Goal: Obtain resource: Download file/media

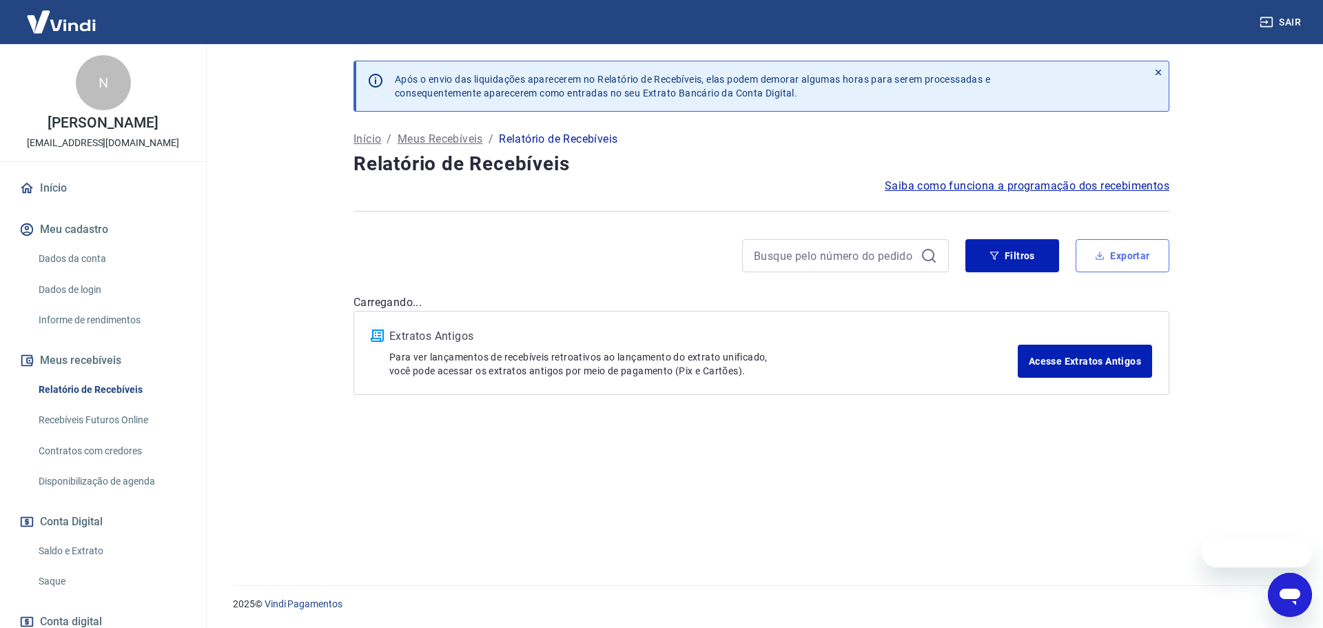
click at [1099, 259] on icon "button" at bounding box center [1100, 257] width 8 height 3
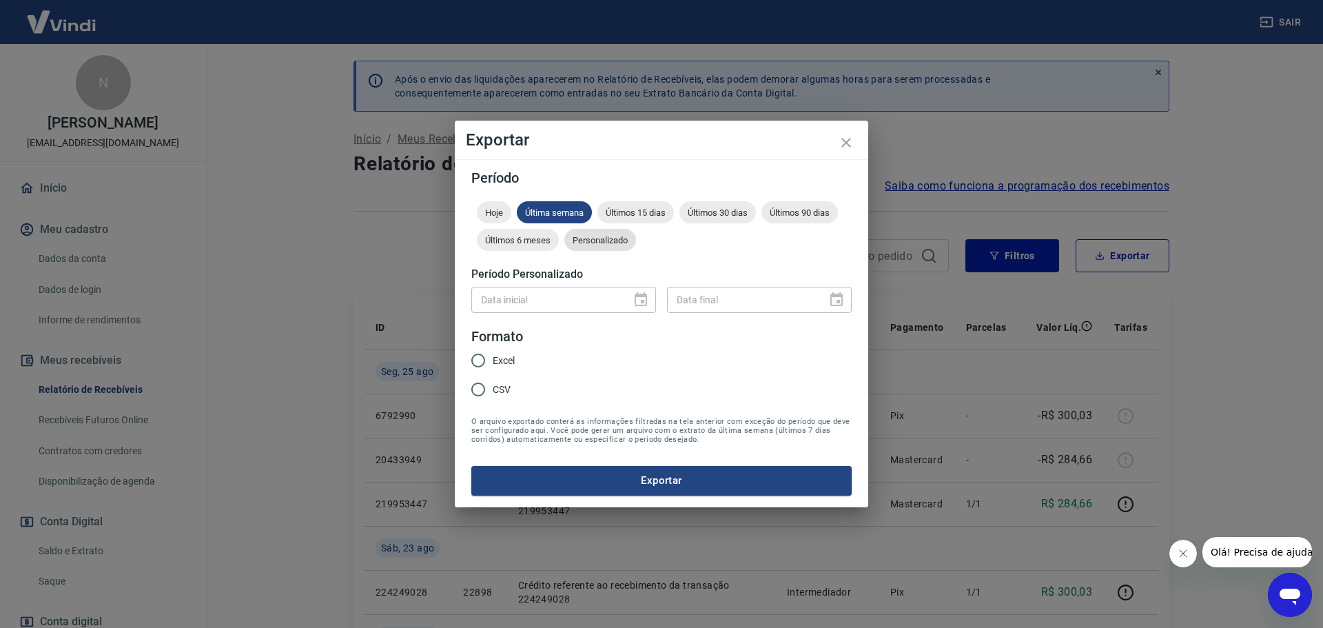
click at [619, 246] on div "Personalizado" at bounding box center [600, 240] width 72 height 22
click at [635, 300] on icon "Choose date" at bounding box center [641, 299] width 12 height 14
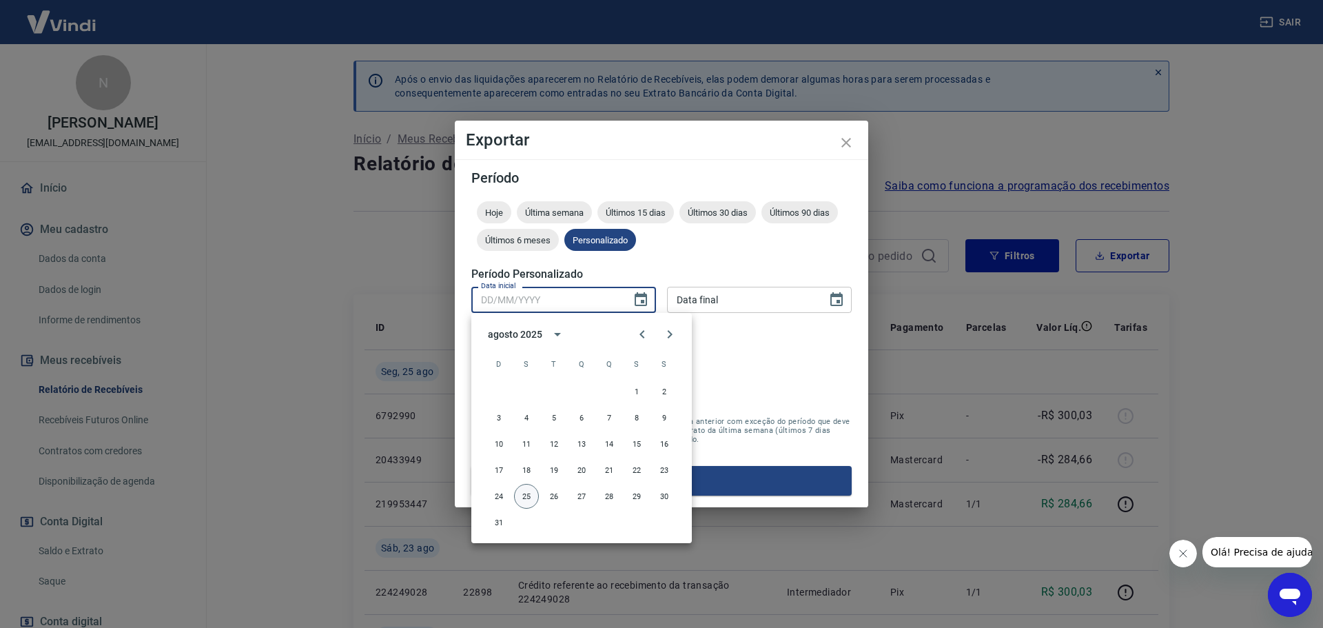
click at [533, 498] on button "25" at bounding box center [526, 496] width 25 height 25
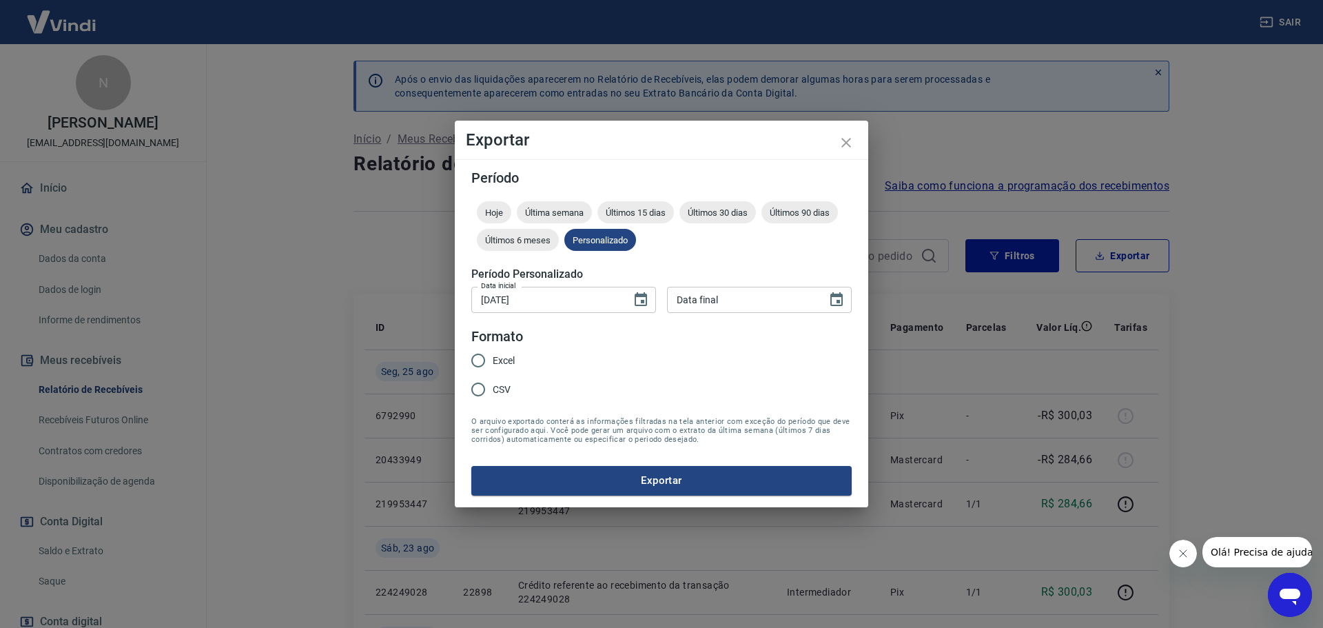
click at [893, 315] on div "Exportar Período Hoje Última semana Últimos 15 dias Últimos 30 dias Últimos 90 …" at bounding box center [661, 314] width 1323 height 628
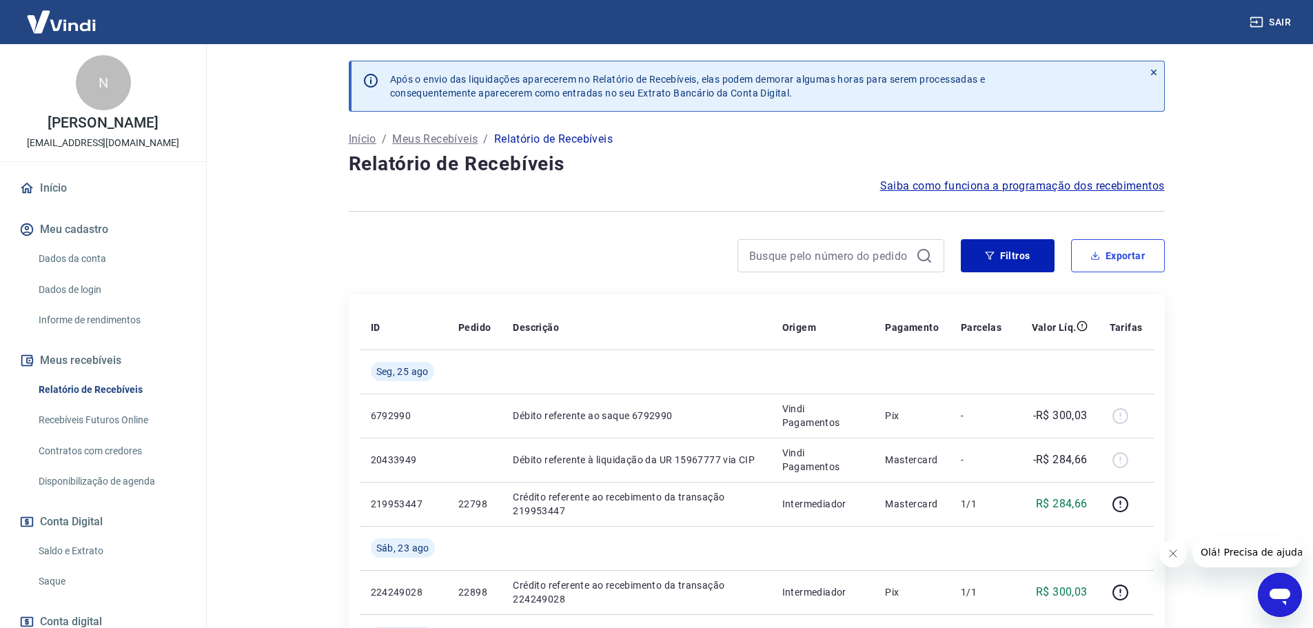
click at [1147, 264] on button "Exportar" at bounding box center [1118, 255] width 94 height 33
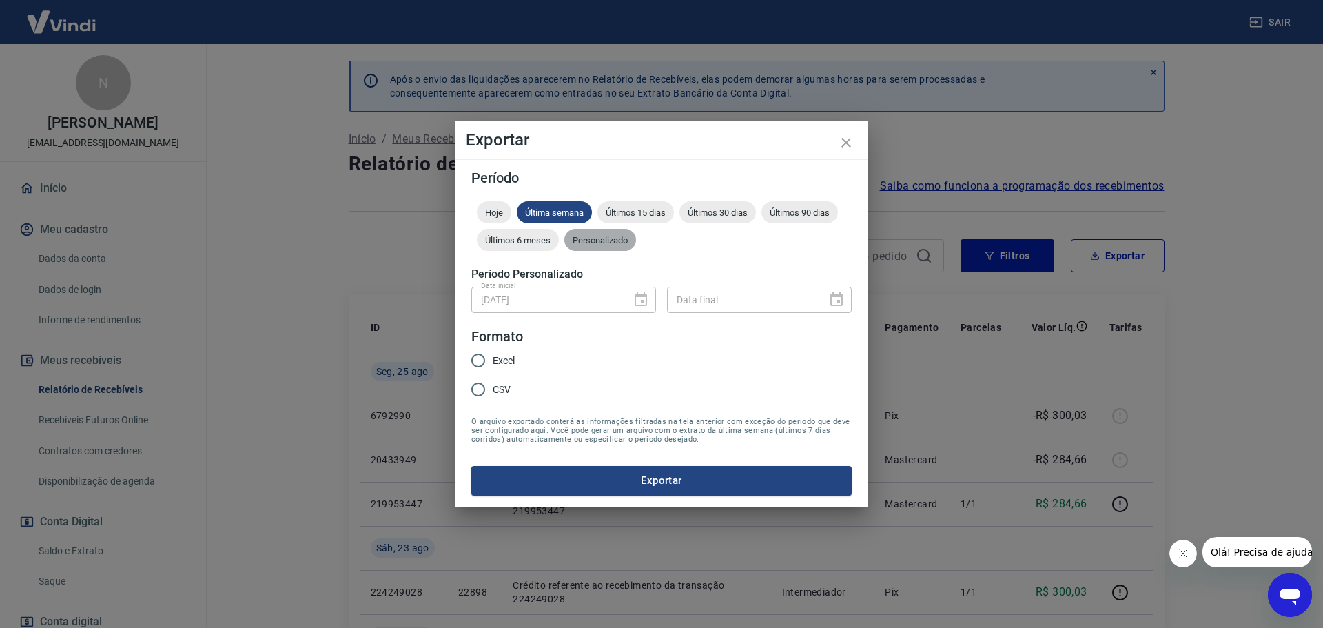
click at [617, 240] on span "Personalizado" at bounding box center [600, 240] width 72 height 10
click at [840, 299] on icon "Choose date" at bounding box center [836, 299] width 17 height 17
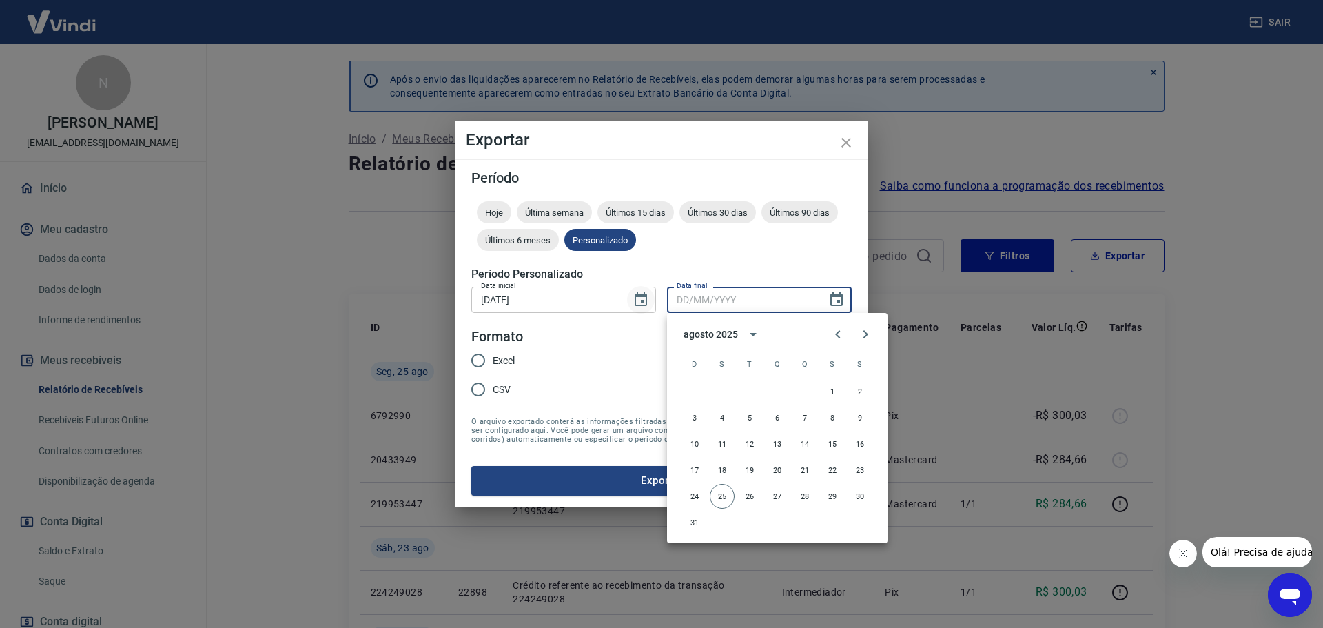
click at [636, 296] on icon "Choose date, selected date is 25 de ago de 2025" at bounding box center [641, 299] width 12 height 14
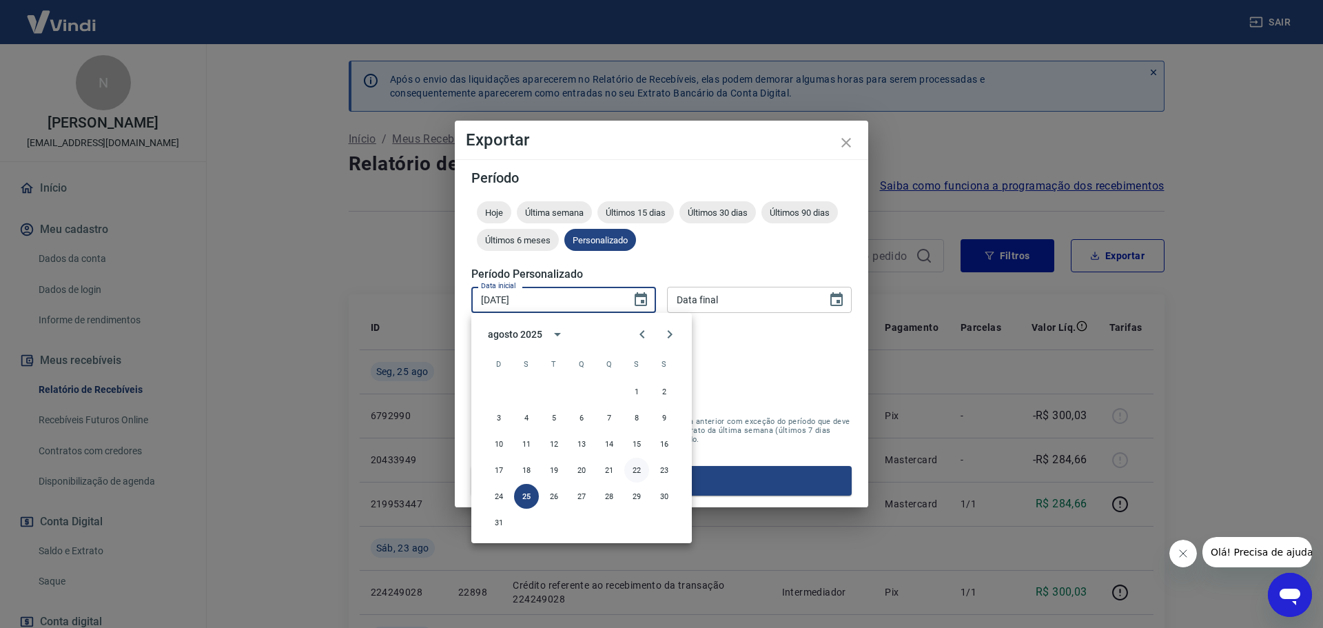
click at [634, 469] on button "22" at bounding box center [636, 470] width 25 height 25
type input "[DATE]"
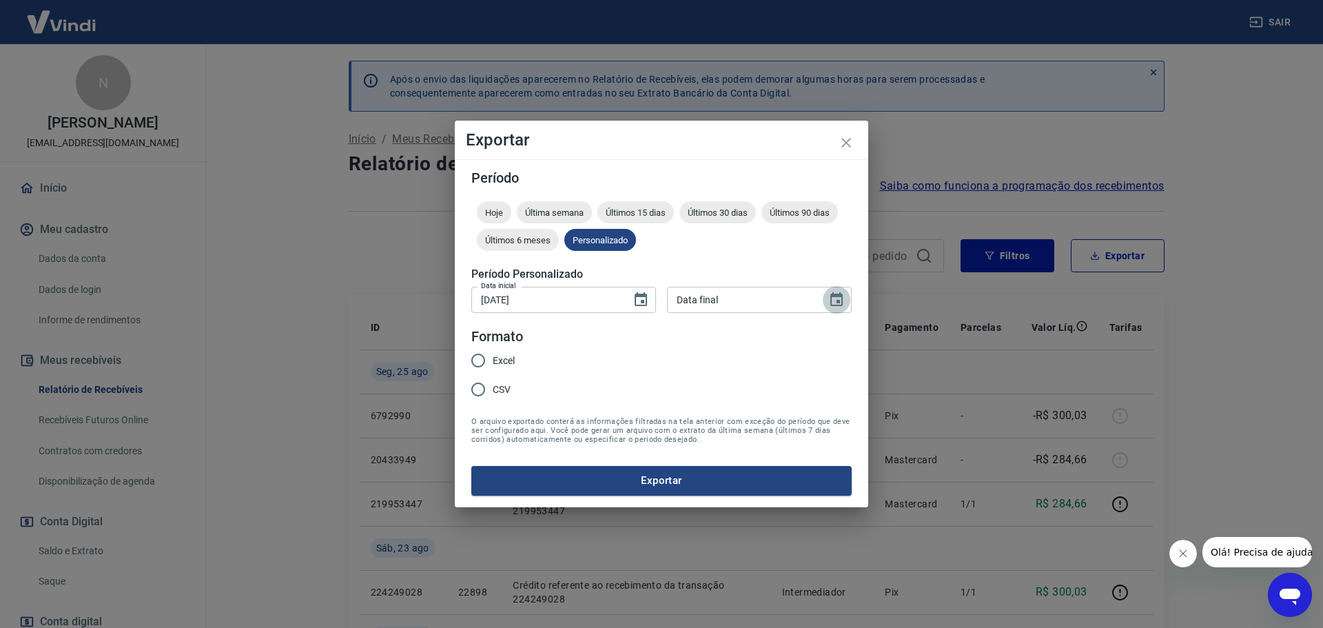
click at [838, 303] on icon "Choose date" at bounding box center [836, 299] width 12 height 14
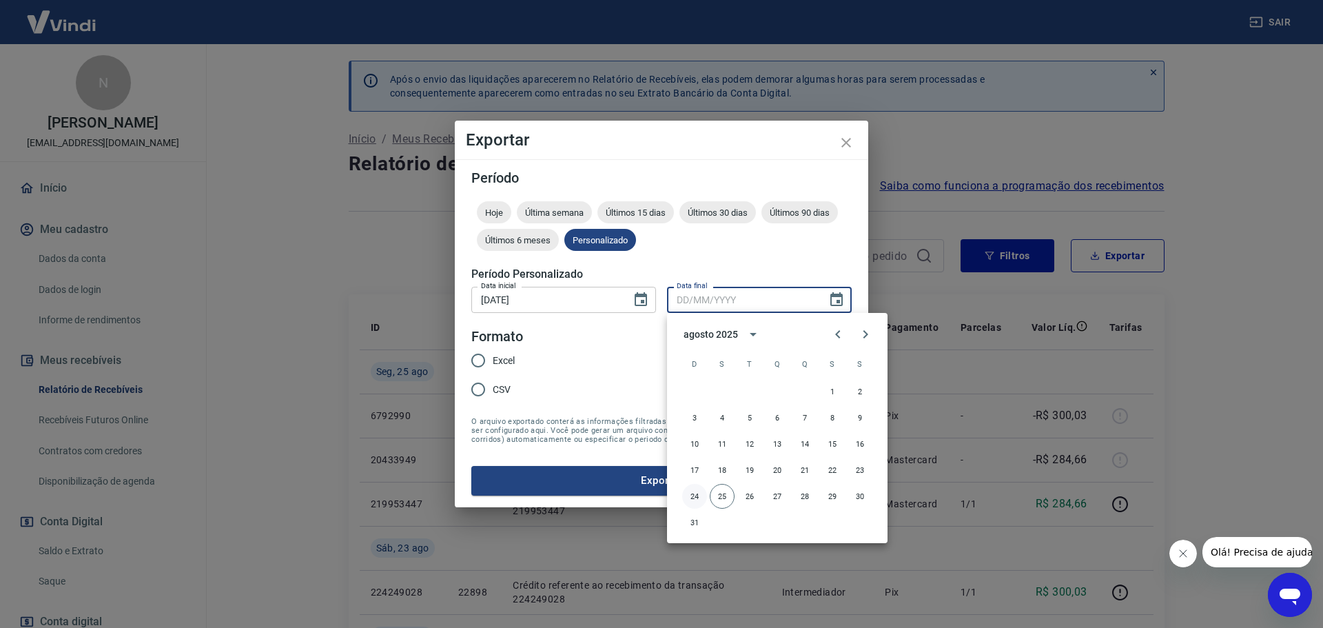
click at [696, 498] on button "24" at bounding box center [694, 496] width 25 height 25
type input "[DATE]"
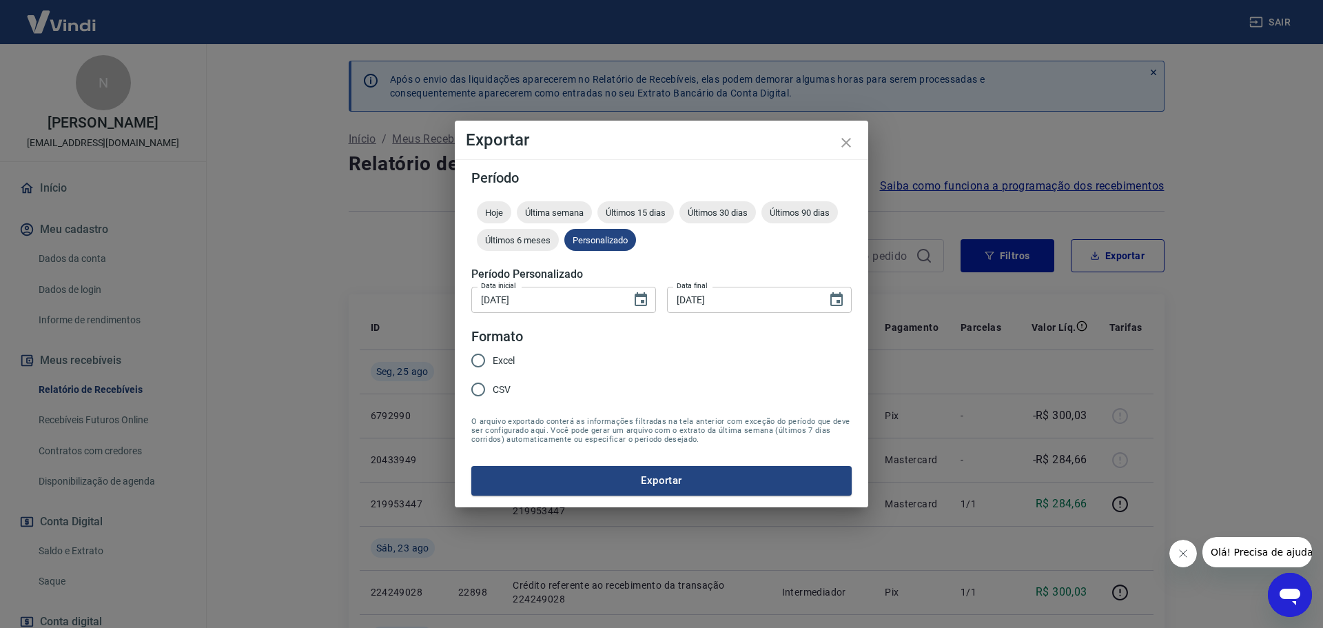
click at [469, 356] on input "Excel" at bounding box center [478, 360] width 29 height 29
radio input "true"
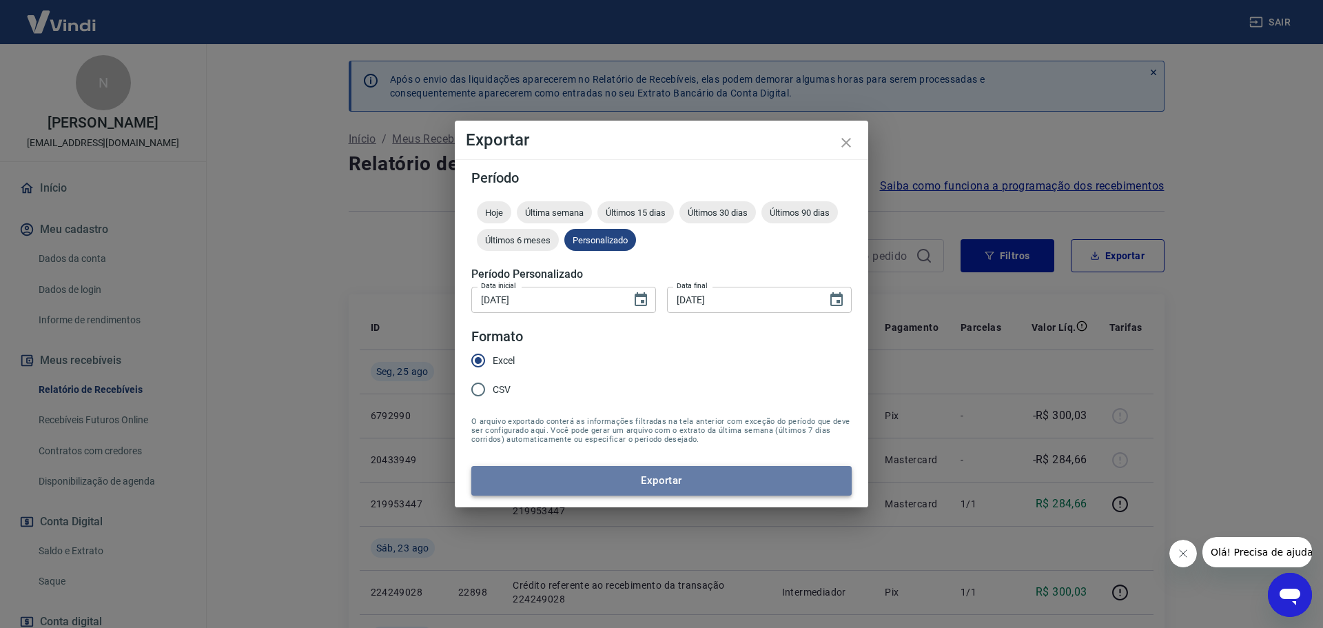
click at [675, 484] on button "Exportar" at bounding box center [661, 480] width 380 height 29
